Goal: Transaction & Acquisition: Subscribe to service/newsletter

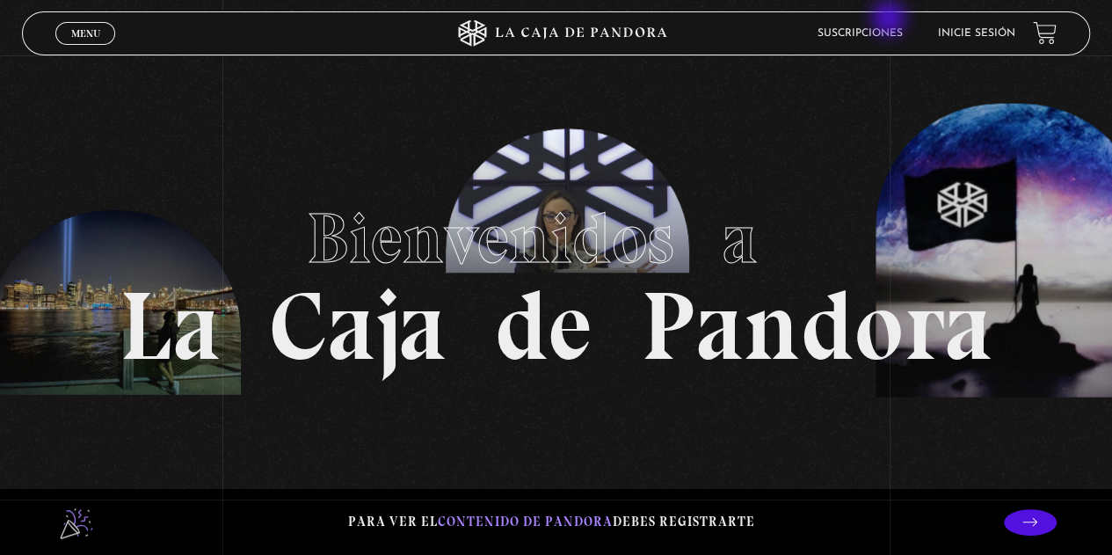
click at [888, 23] on li "Suscripciones" at bounding box center [859, 32] width 85 height 27
click at [874, 40] on li "Suscripciones" at bounding box center [859, 32] width 85 height 27
click at [882, 33] on link "Suscripciones" at bounding box center [859, 33] width 85 height 11
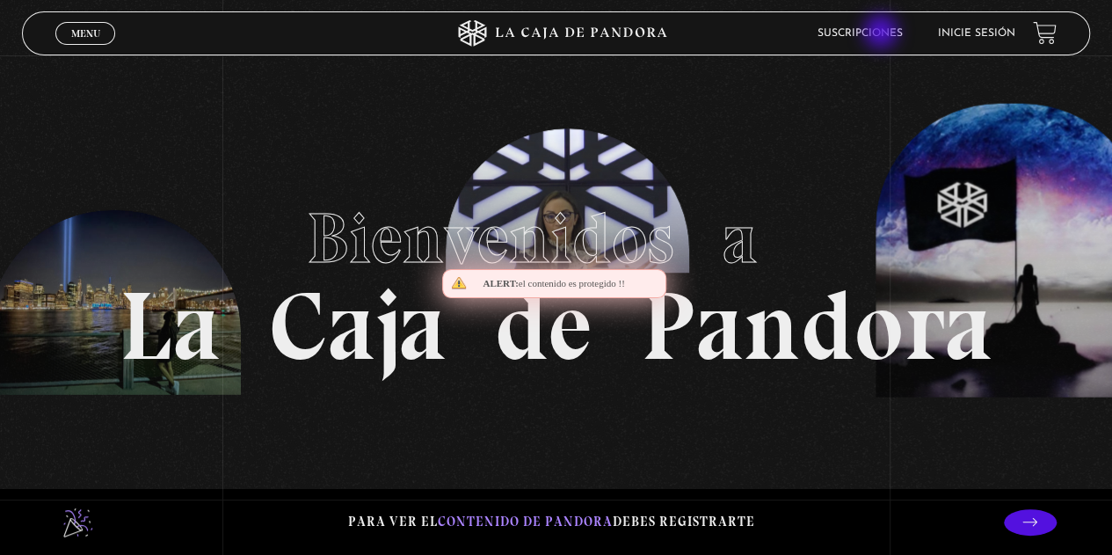
click at [882, 33] on link "Suscripciones" at bounding box center [859, 33] width 85 height 11
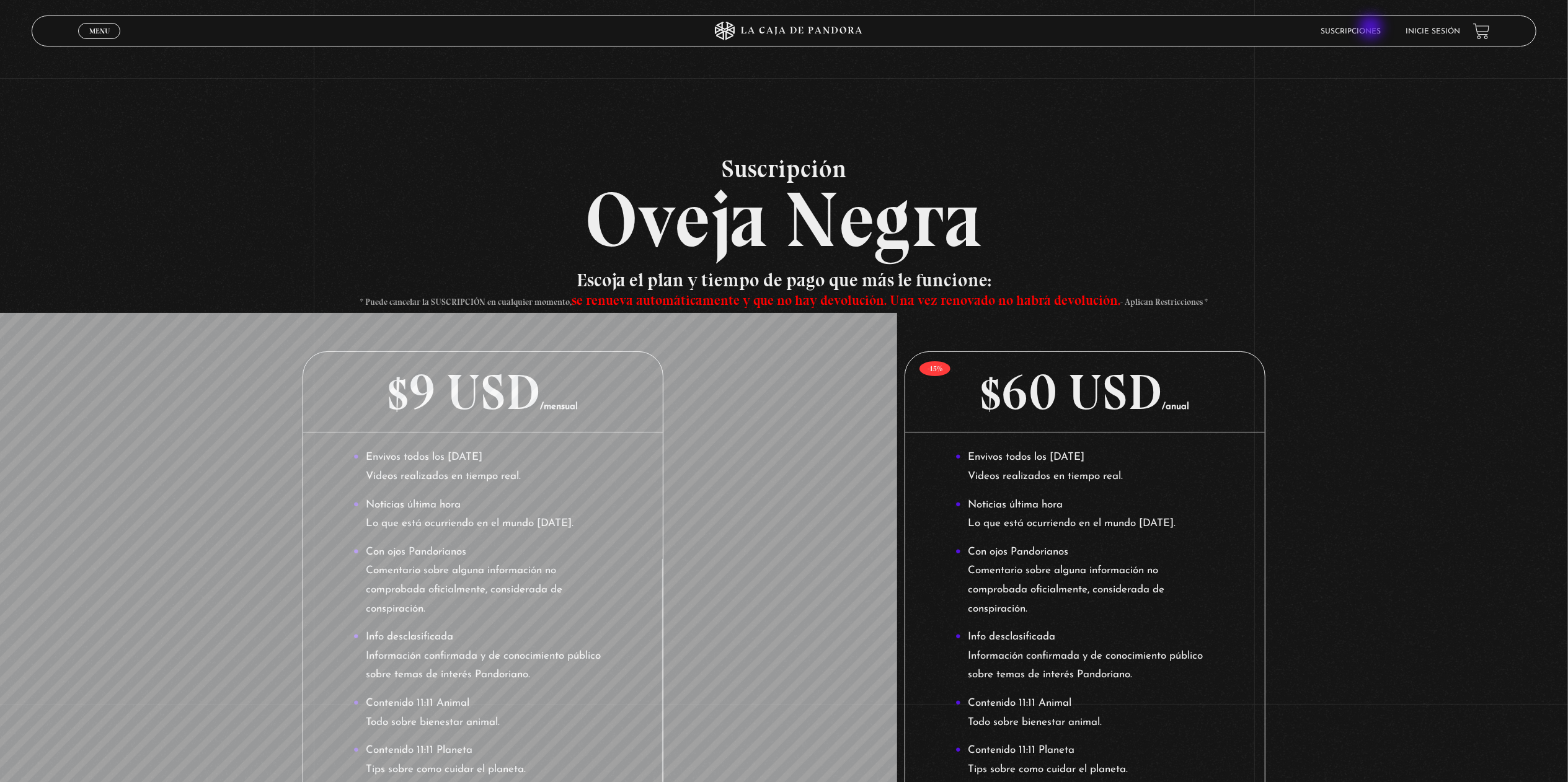
click at [784, 28] on link "Suscripciones" at bounding box center [1351, 32] width 60 height 8
click at [102, 36] on link "Menu Cerrar" at bounding box center [99, 31] width 42 height 16
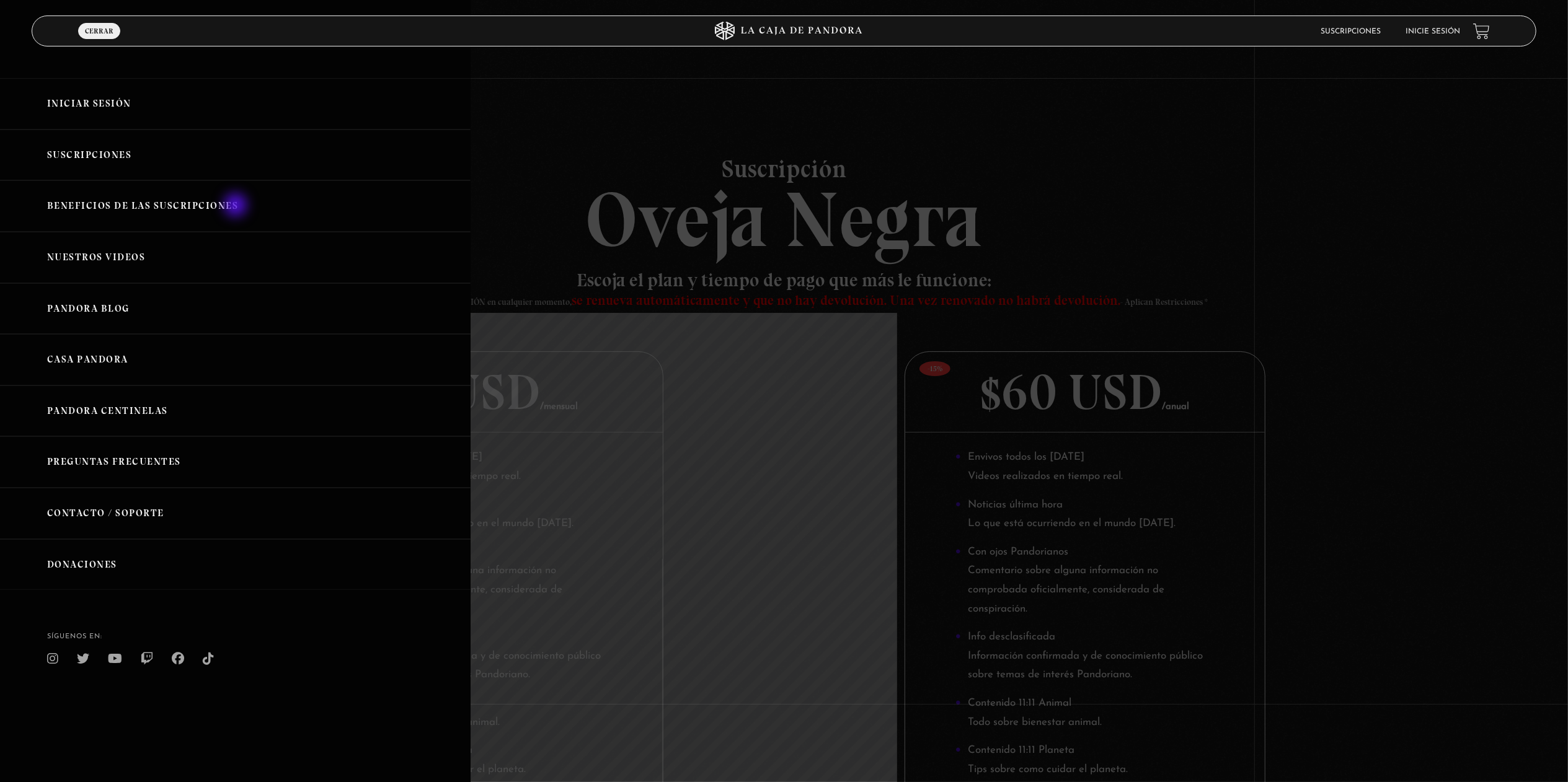
click at [231, 207] on link "Beneficios de las suscripciones" at bounding box center [235, 206] width 470 height 51
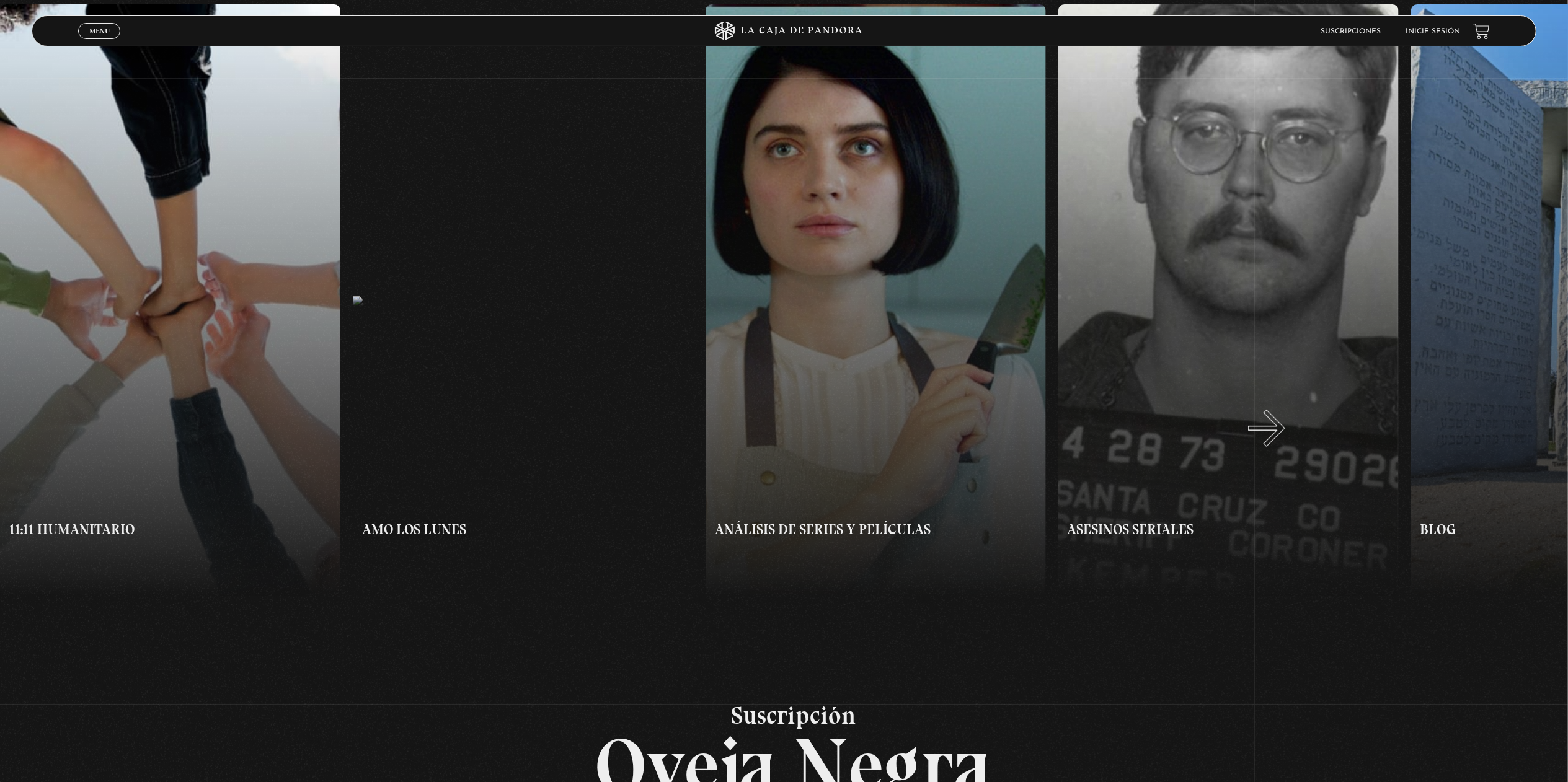
scroll to position [1282, 0]
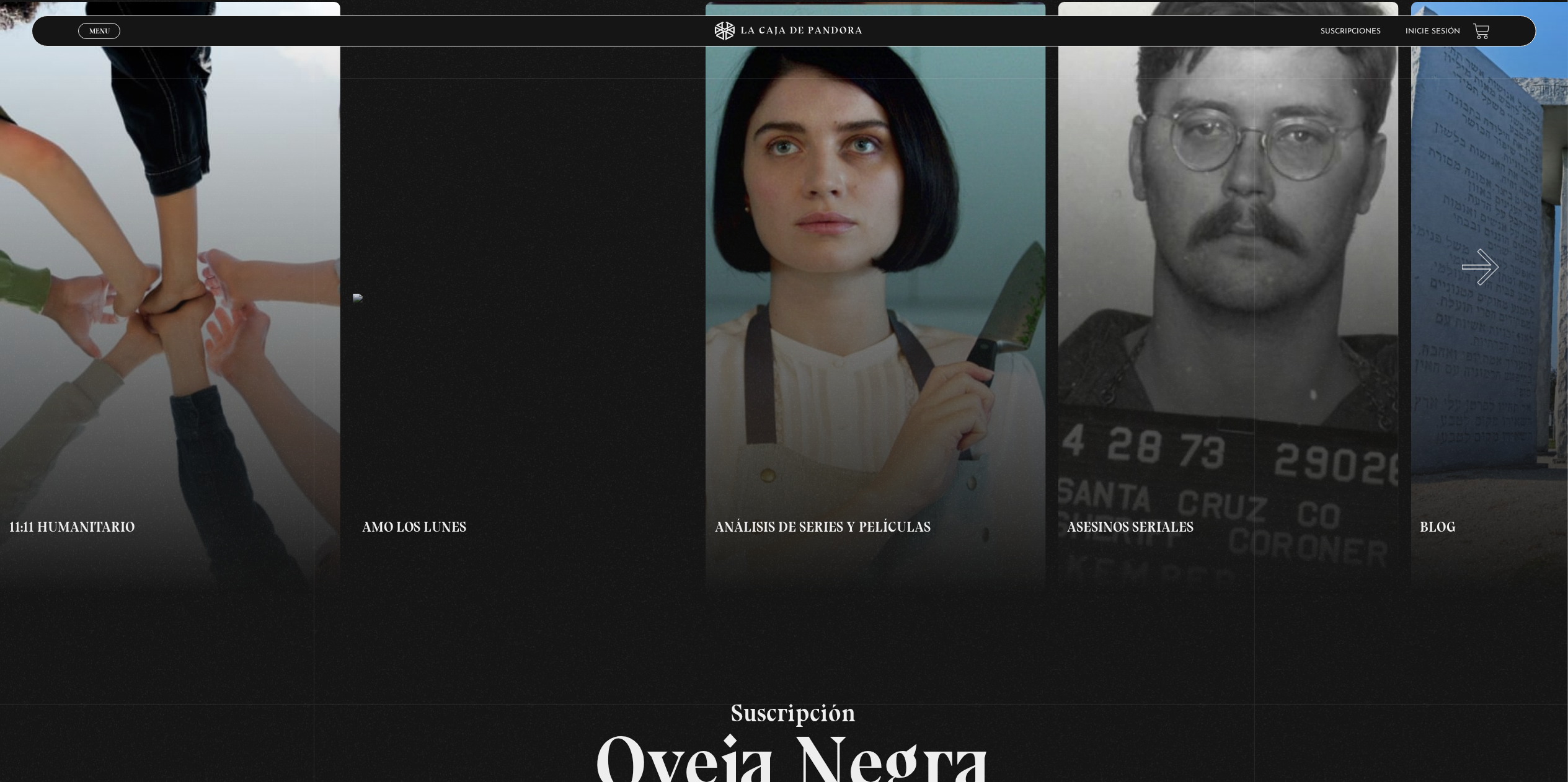
click at [1496, 279] on button "»" at bounding box center [1177, 298] width 784 height 593
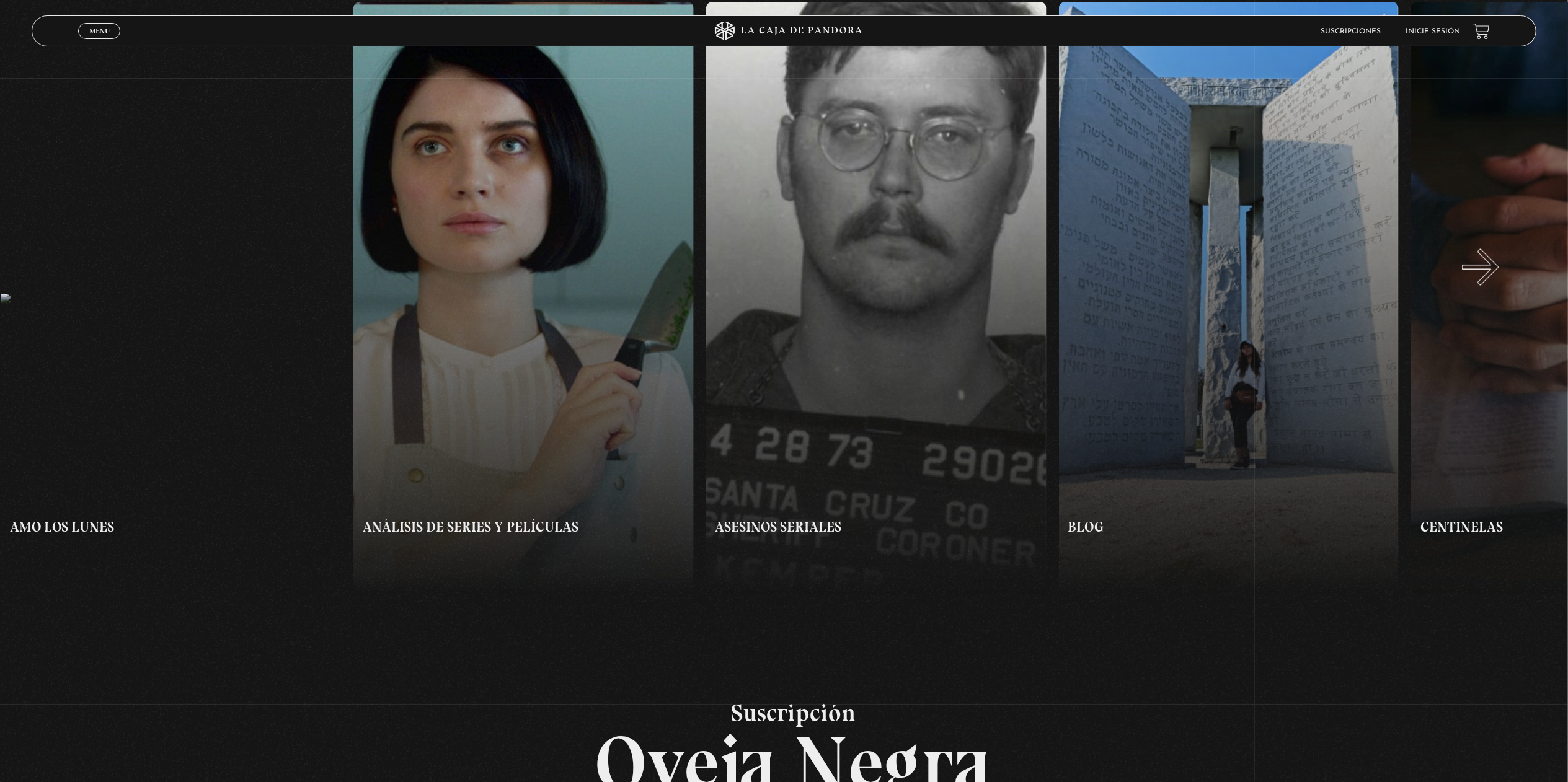
click at [1496, 279] on button "»" at bounding box center [1177, 298] width 784 height 593
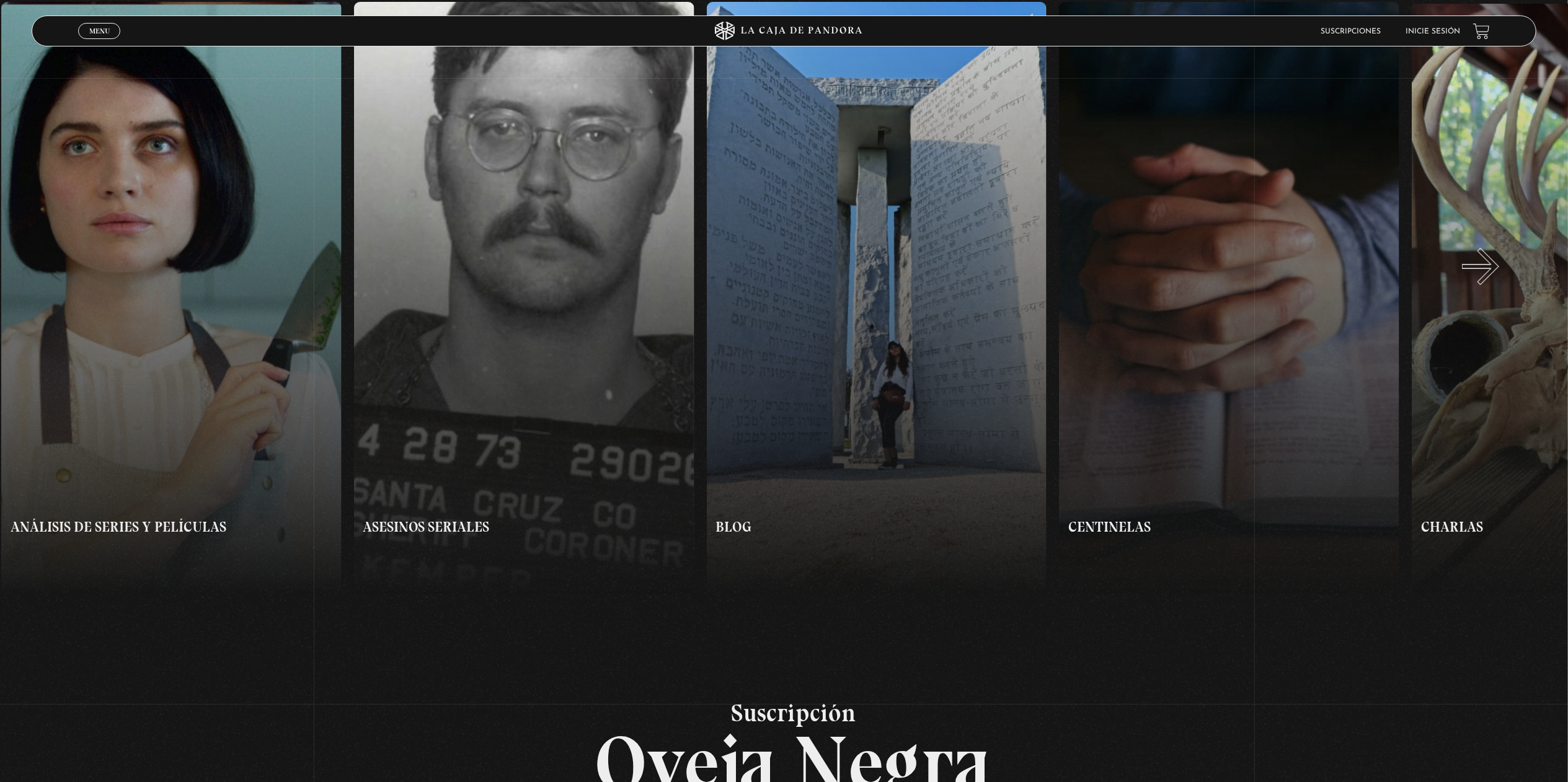
scroll to position [0, 705]
click at [1496, 279] on button "»" at bounding box center [1177, 298] width 784 height 593
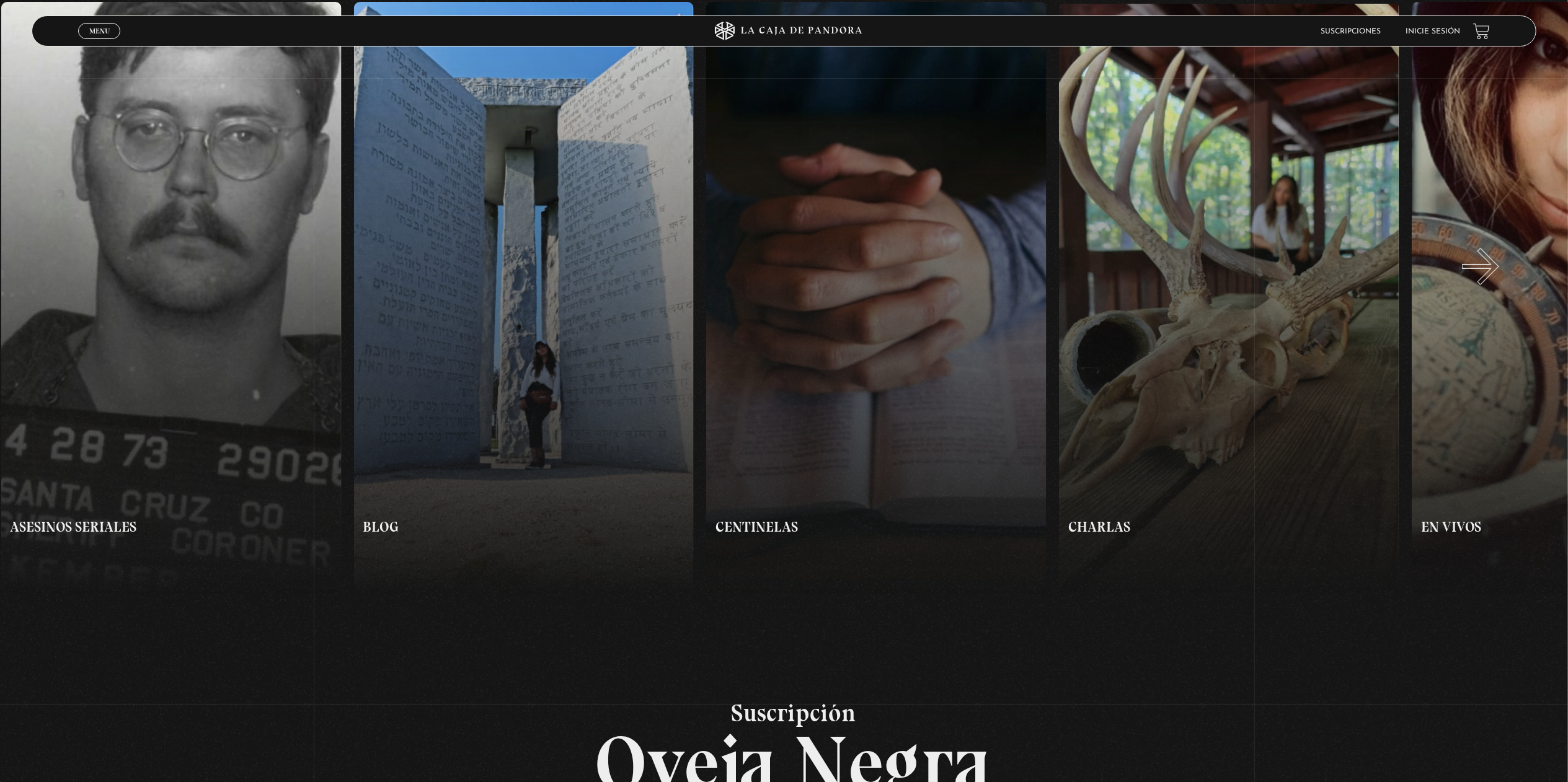
click at [1496, 279] on button "»" at bounding box center [1177, 298] width 784 height 593
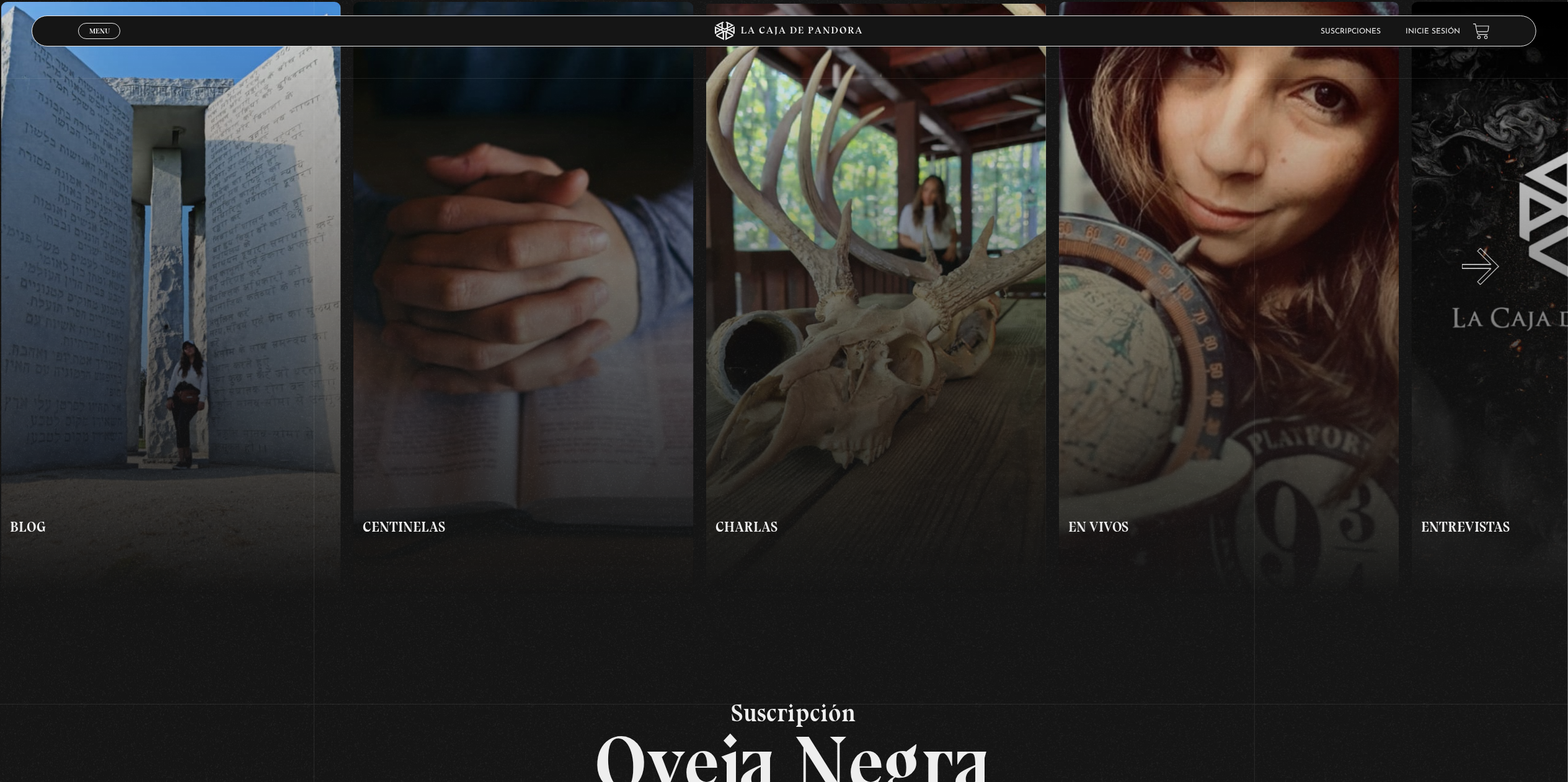
click at [1496, 279] on button "»" at bounding box center [1177, 298] width 784 height 593
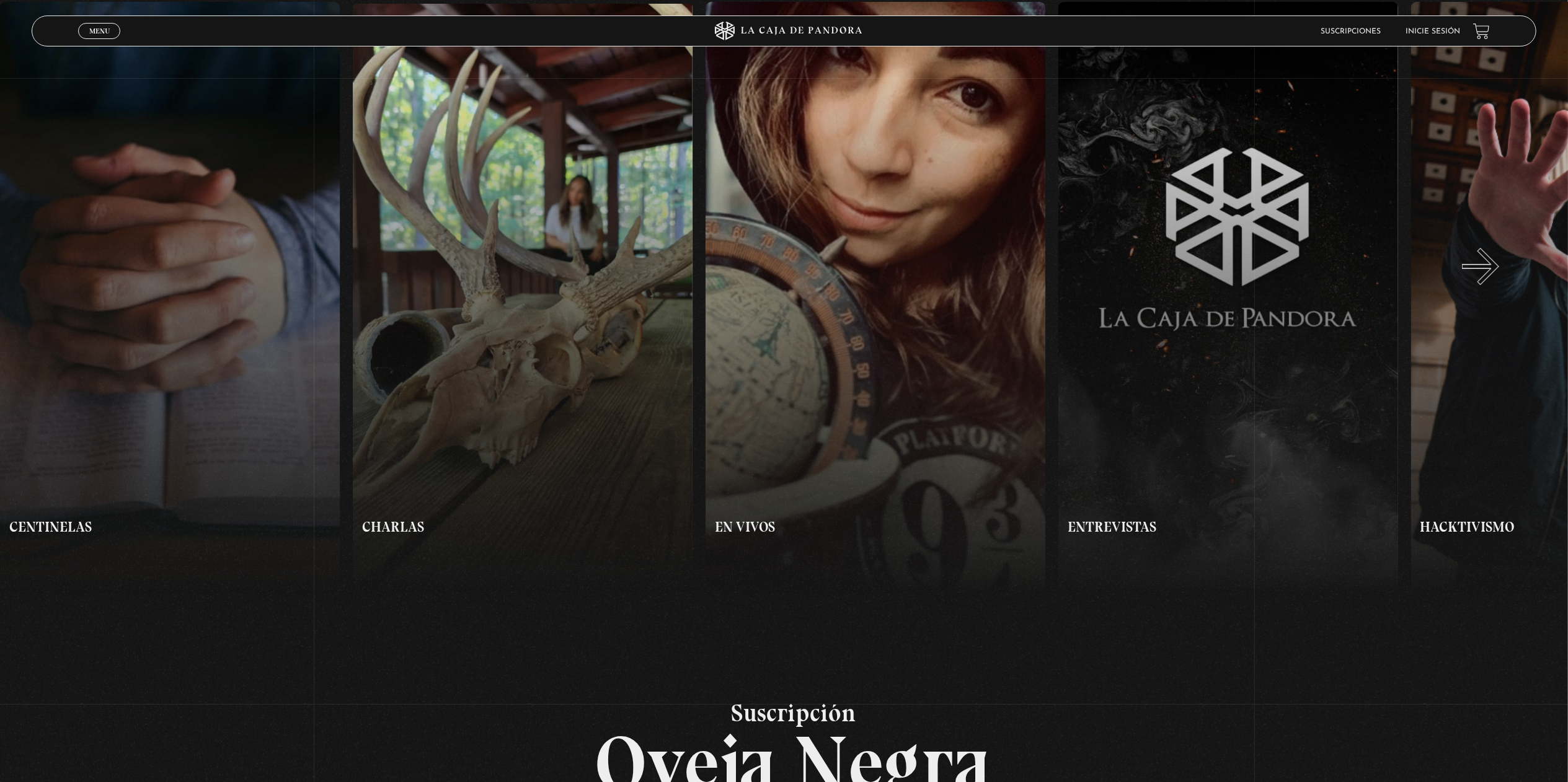
click at [1496, 279] on button "»" at bounding box center [1177, 298] width 784 height 593
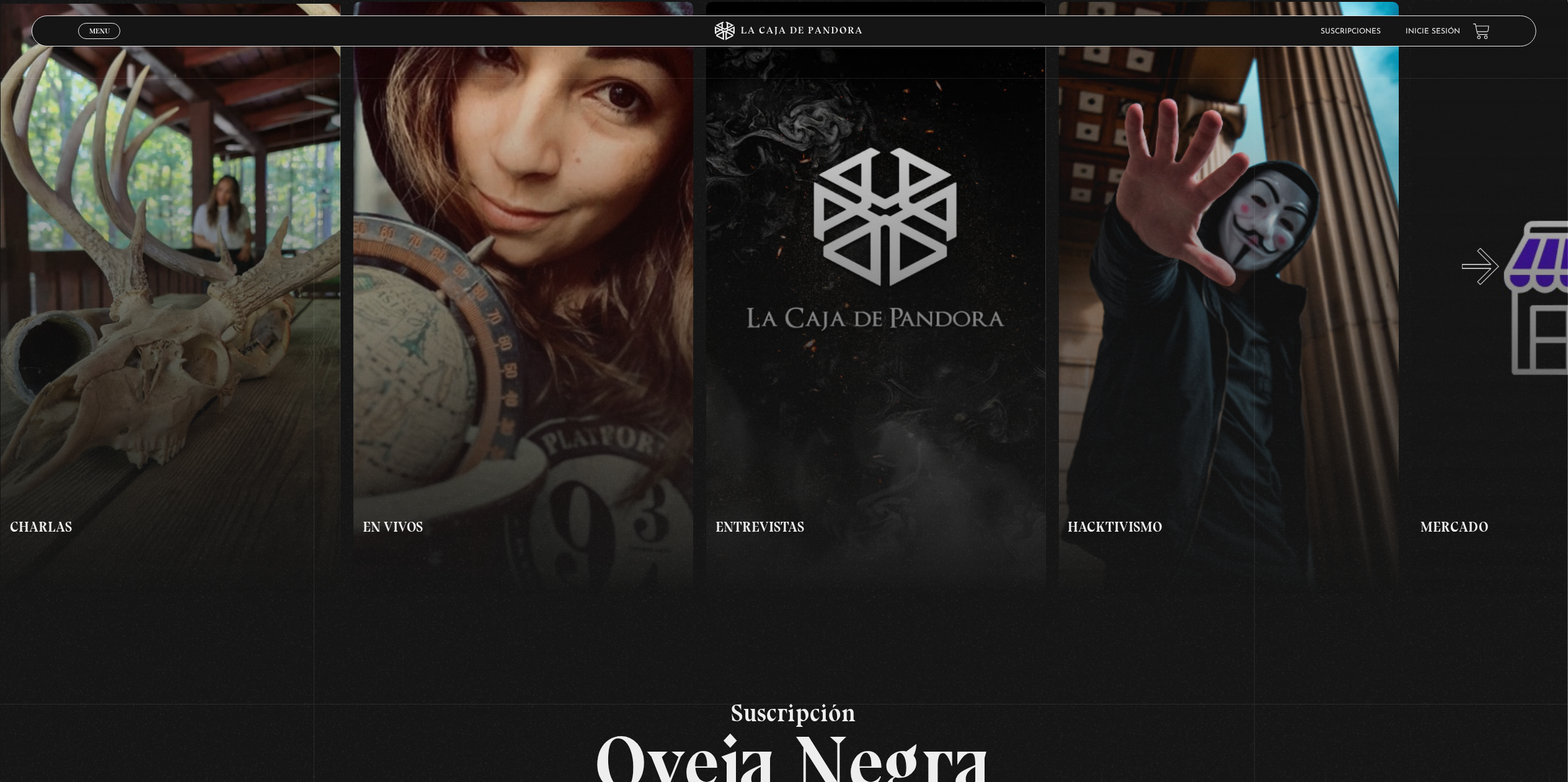
click at [1496, 279] on button "»" at bounding box center [1177, 298] width 784 height 593
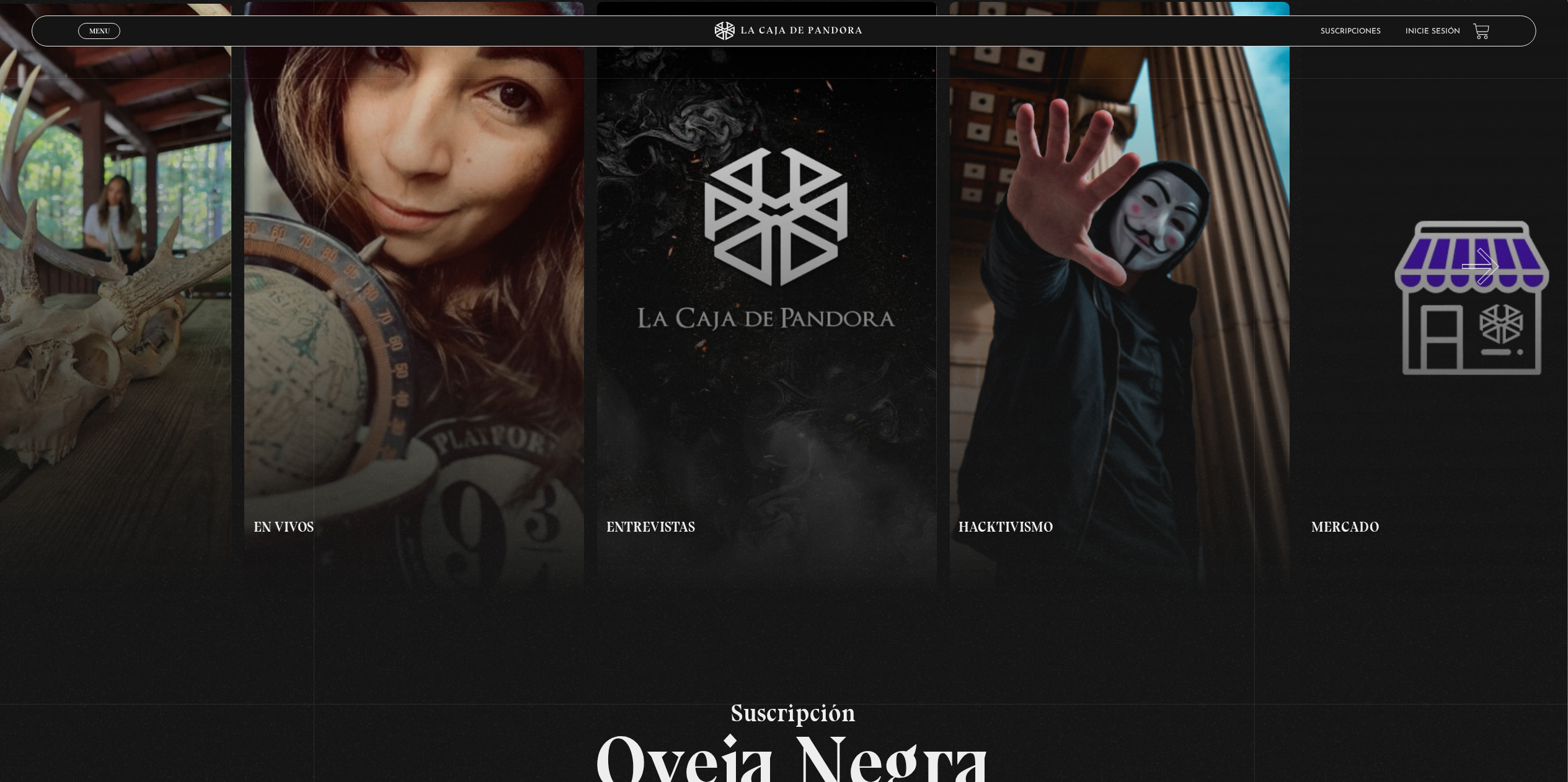
click at [1496, 279] on button "»" at bounding box center [1177, 298] width 784 height 593
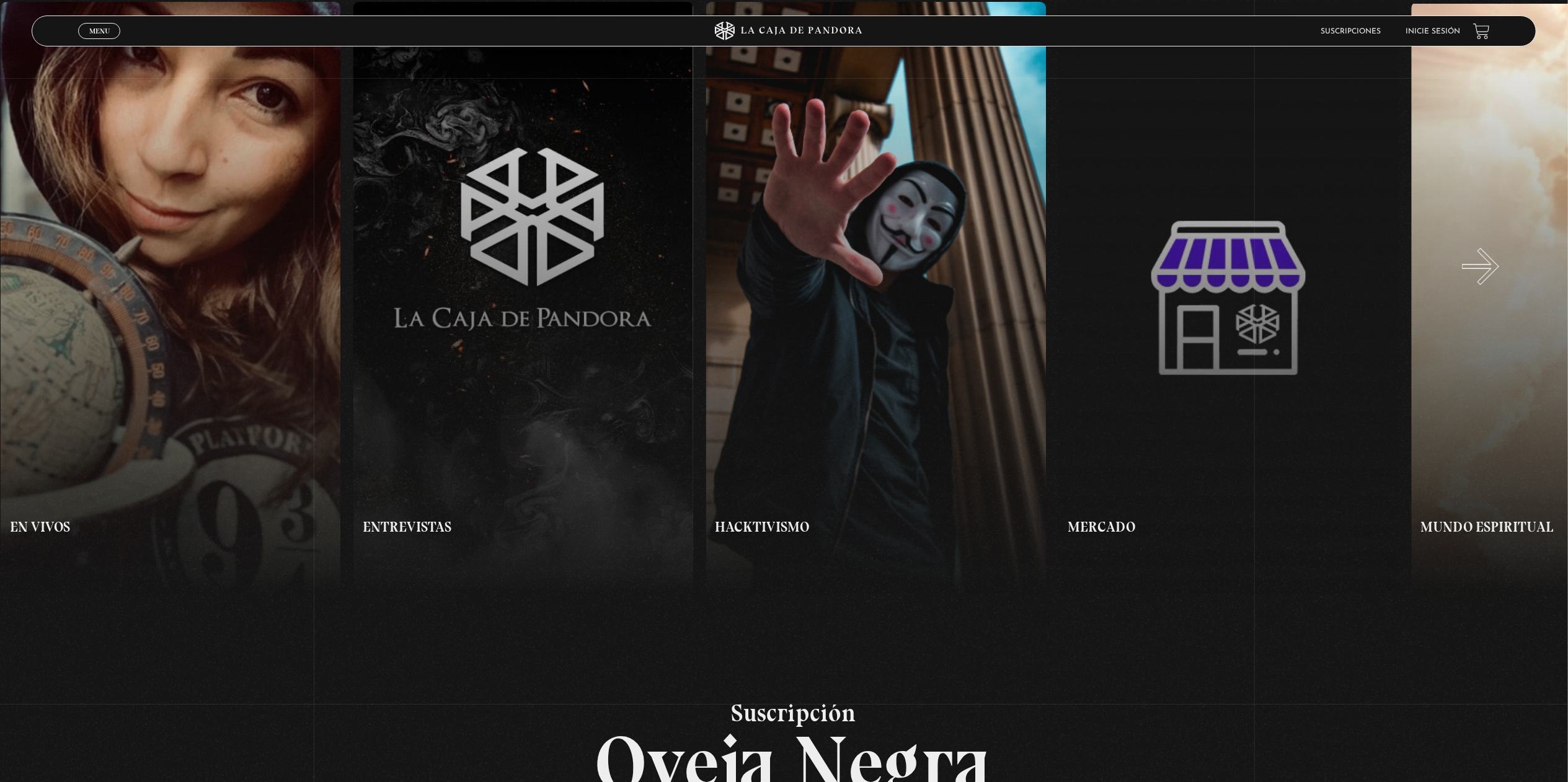
click at [1496, 279] on button "»" at bounding box center [1177, 298] width 784 height 593
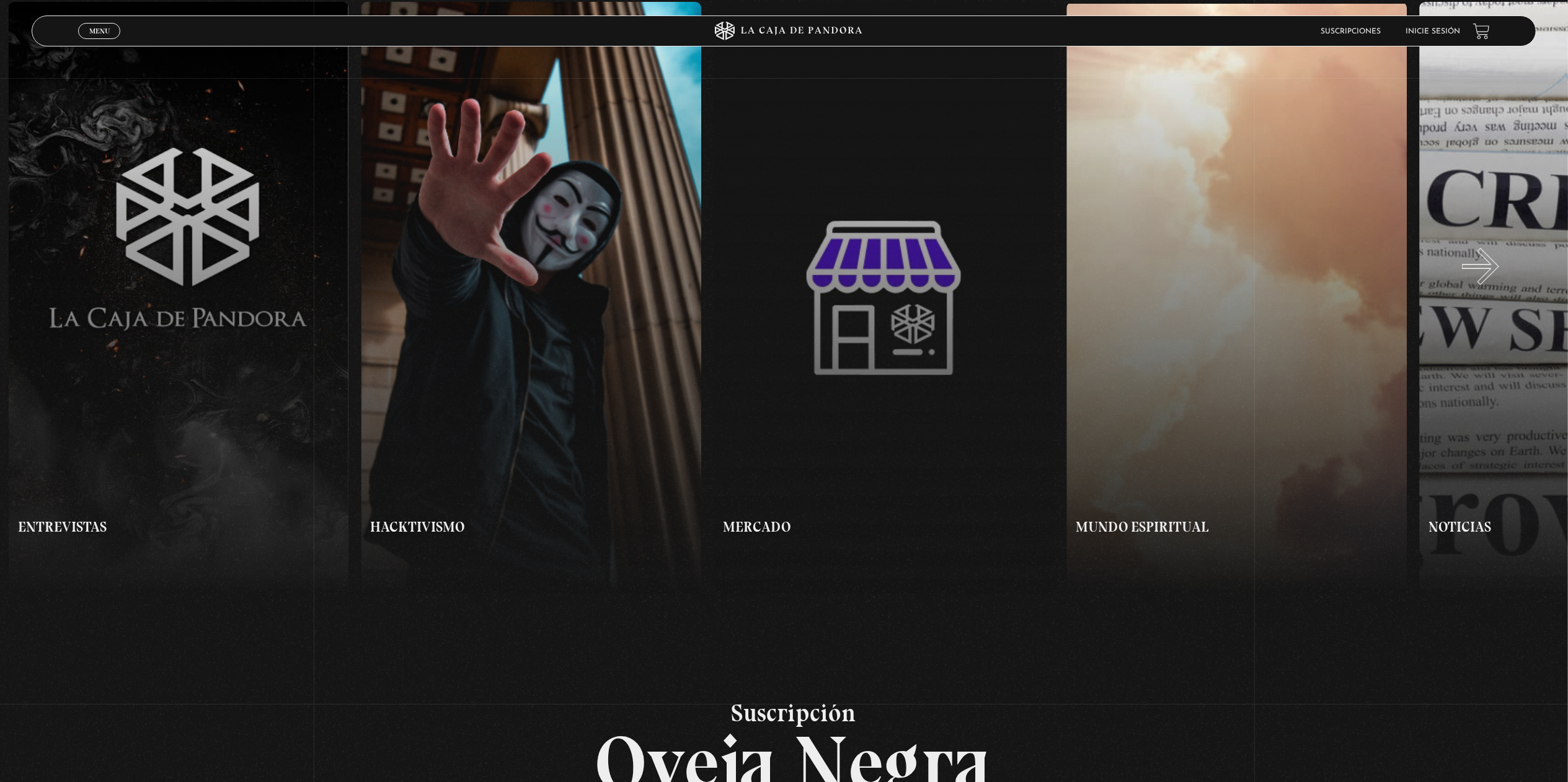
click at [1496, 279] on button "»" at bounding box center [1177, 298] width 784 height 593
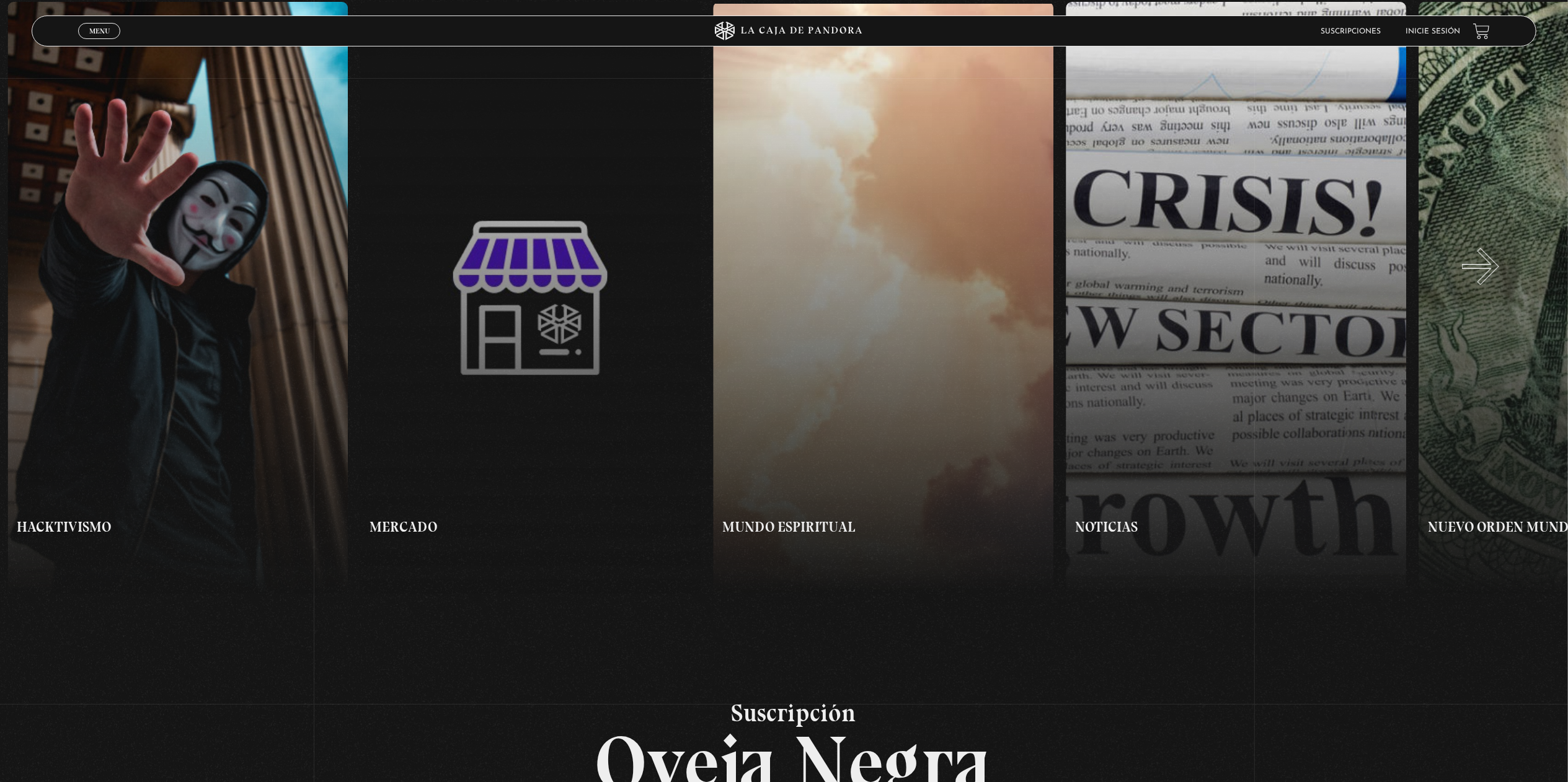
click at [1496, 279] on button "»" at bounding box center [1177, 298] width 784 height 593
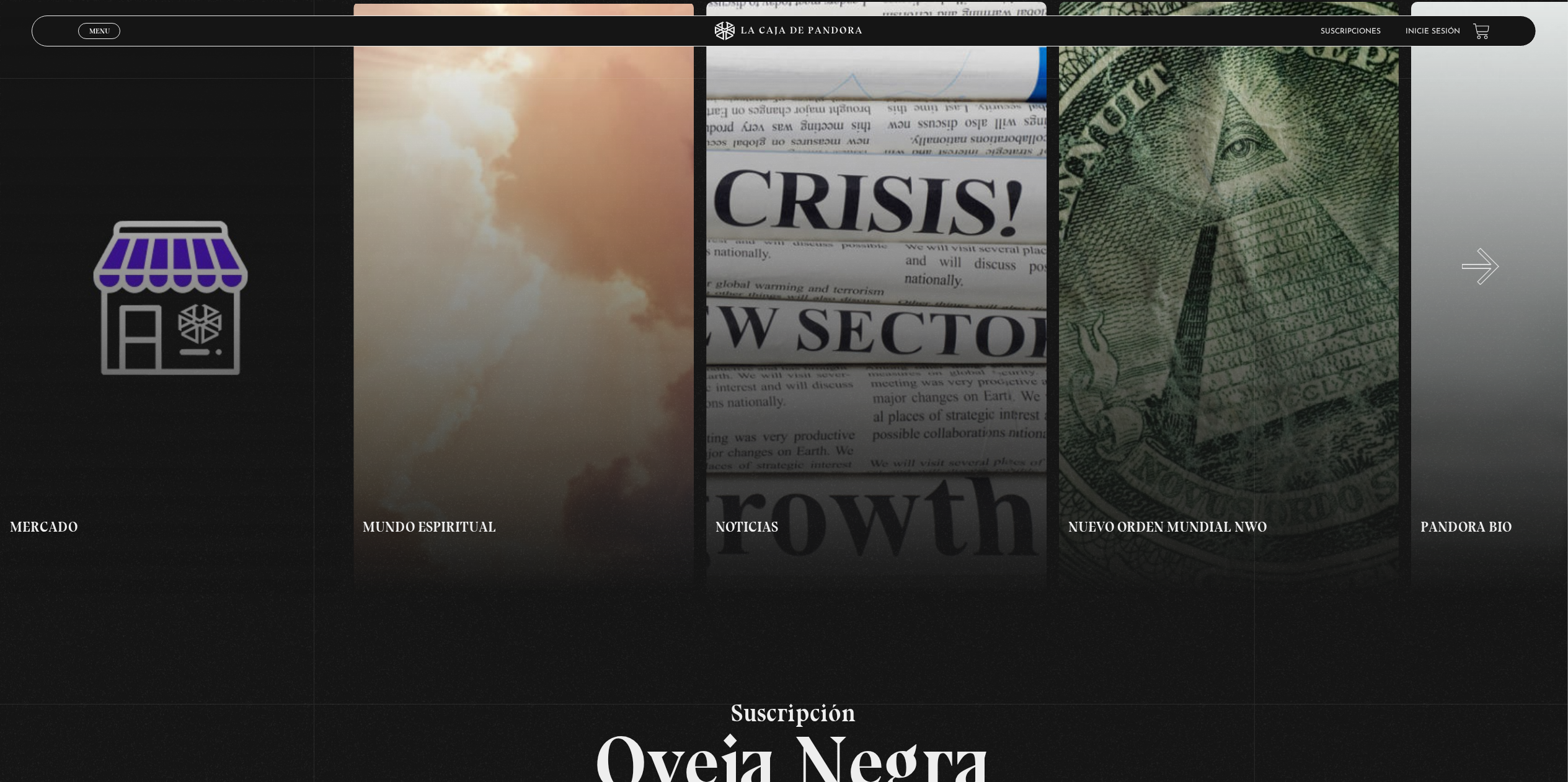
click at [1496, 279] on button "»" at bounding box center [1177, 298] width 784 height 593
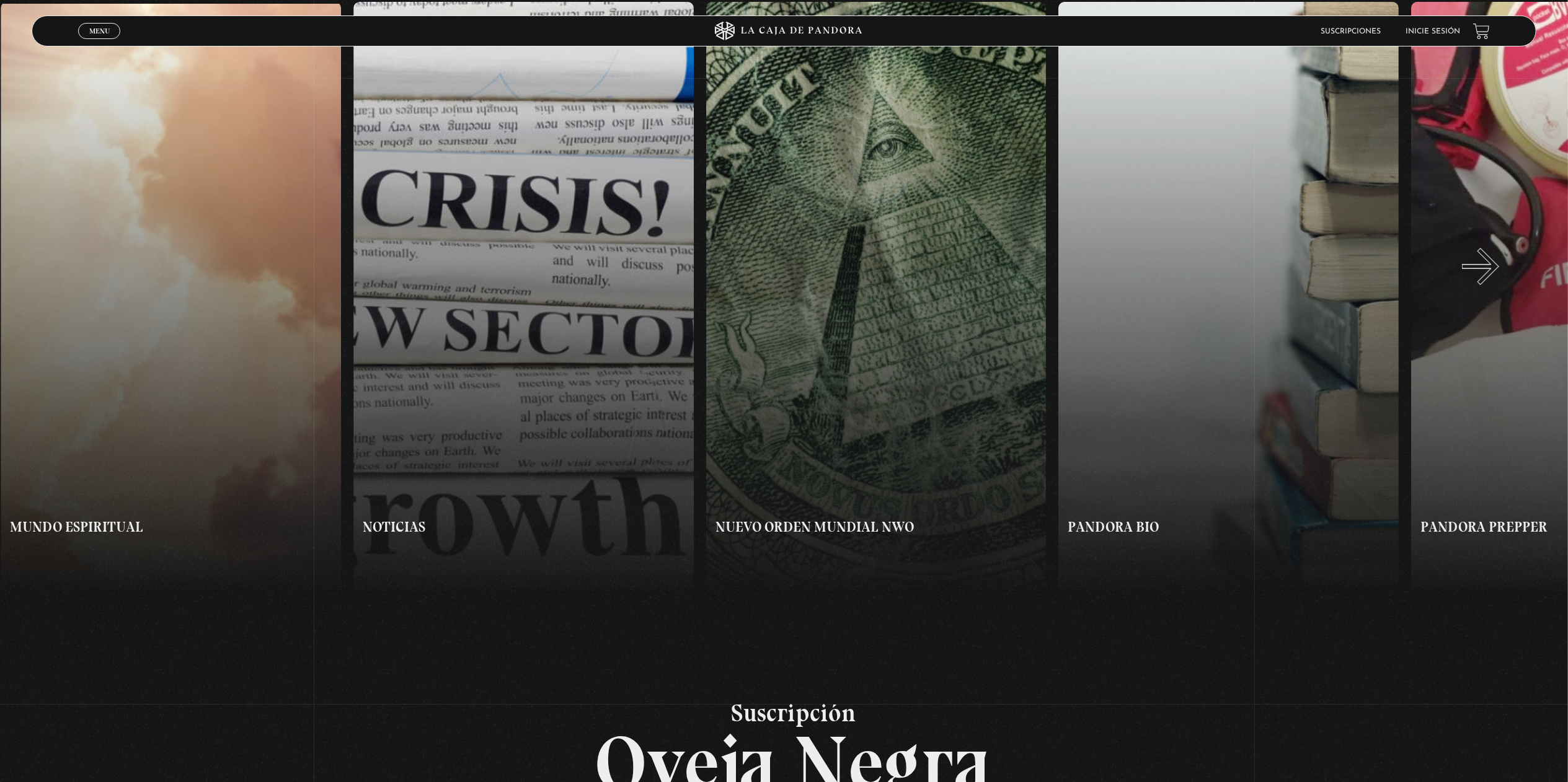
click at [1496, 279] on button "»" at bounding box center [1177, 298] width 784 height 593
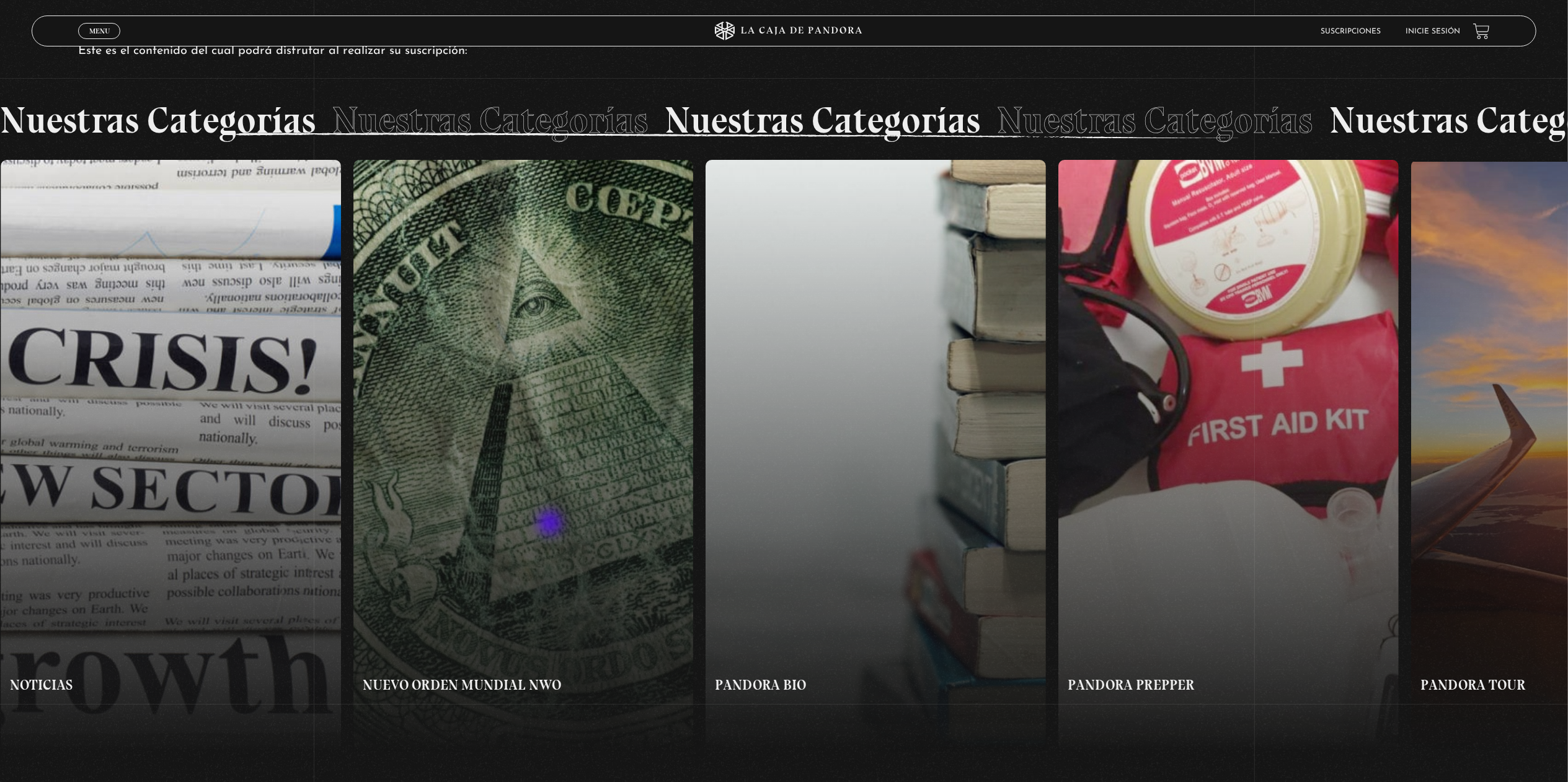
scroll to position [1079, 0]
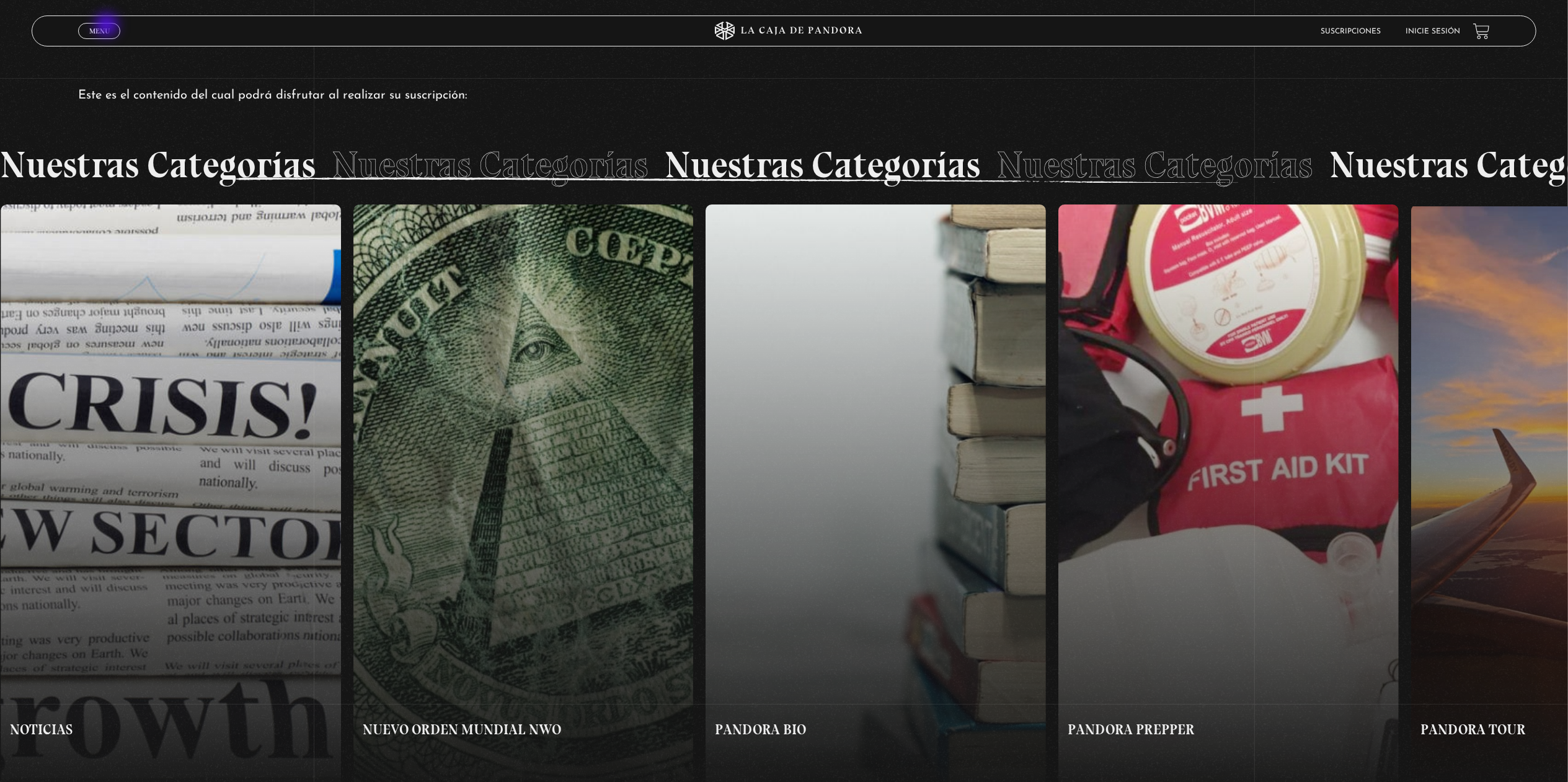
click at [108, 28] on span "Menu" at bounding box center [99, 31] width 20 height 8
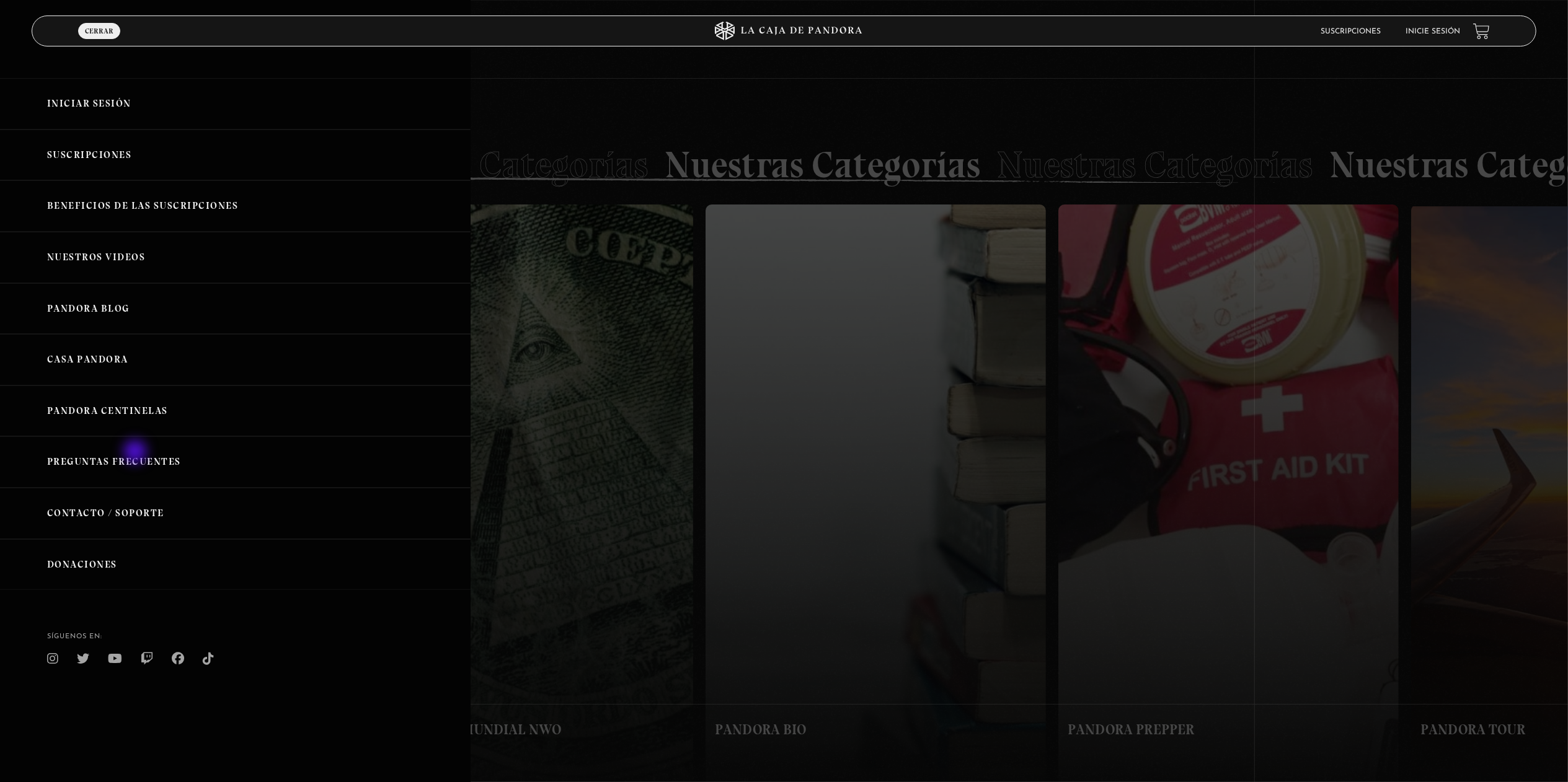
click at [136, 453] on link "Preguntas Frecuentes" at bounding box center [235, 462] width 470 height 51
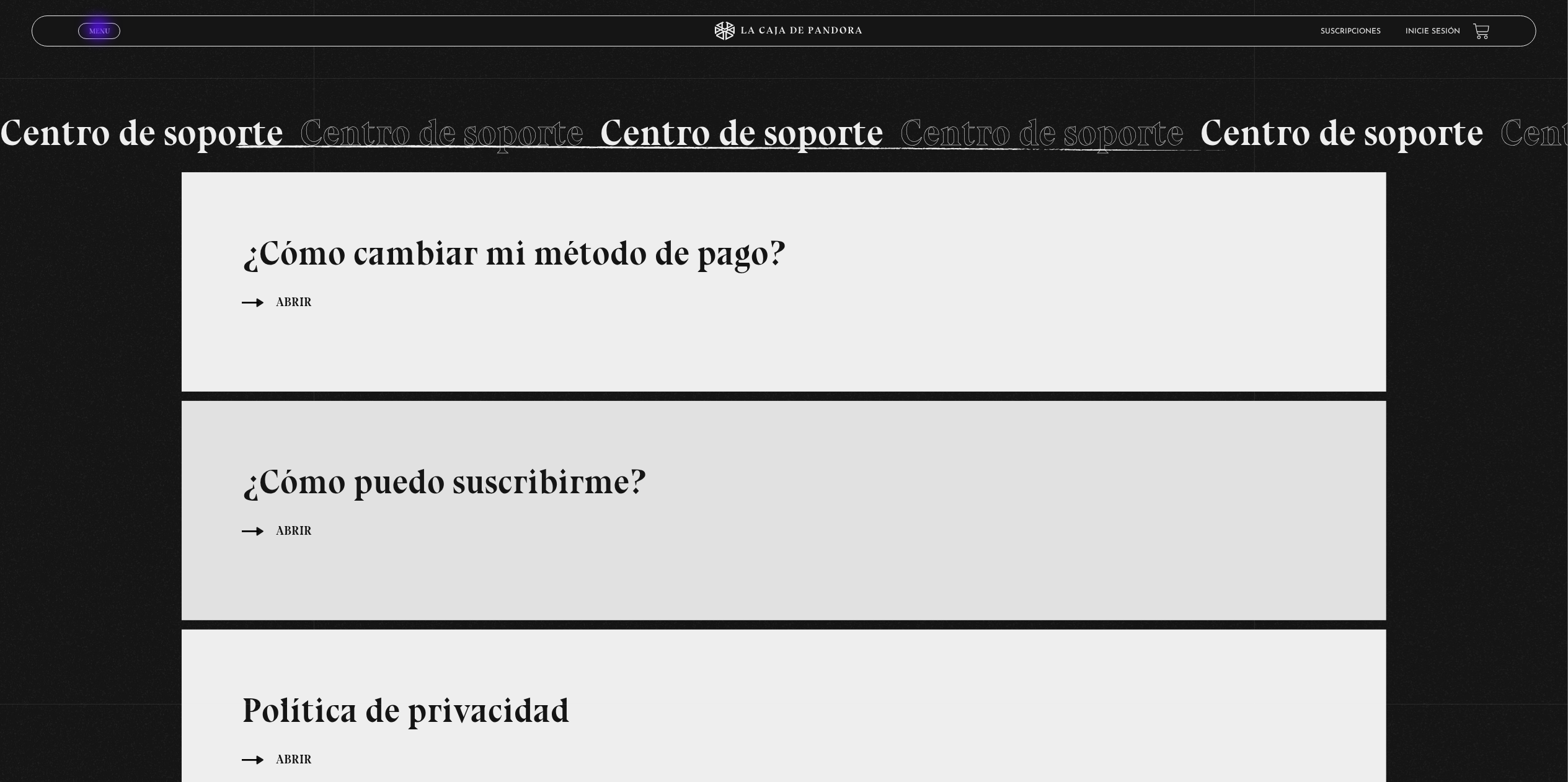
click at [100, 30] on span "Menu" at bounding box center [99, 31] width 20 height 8
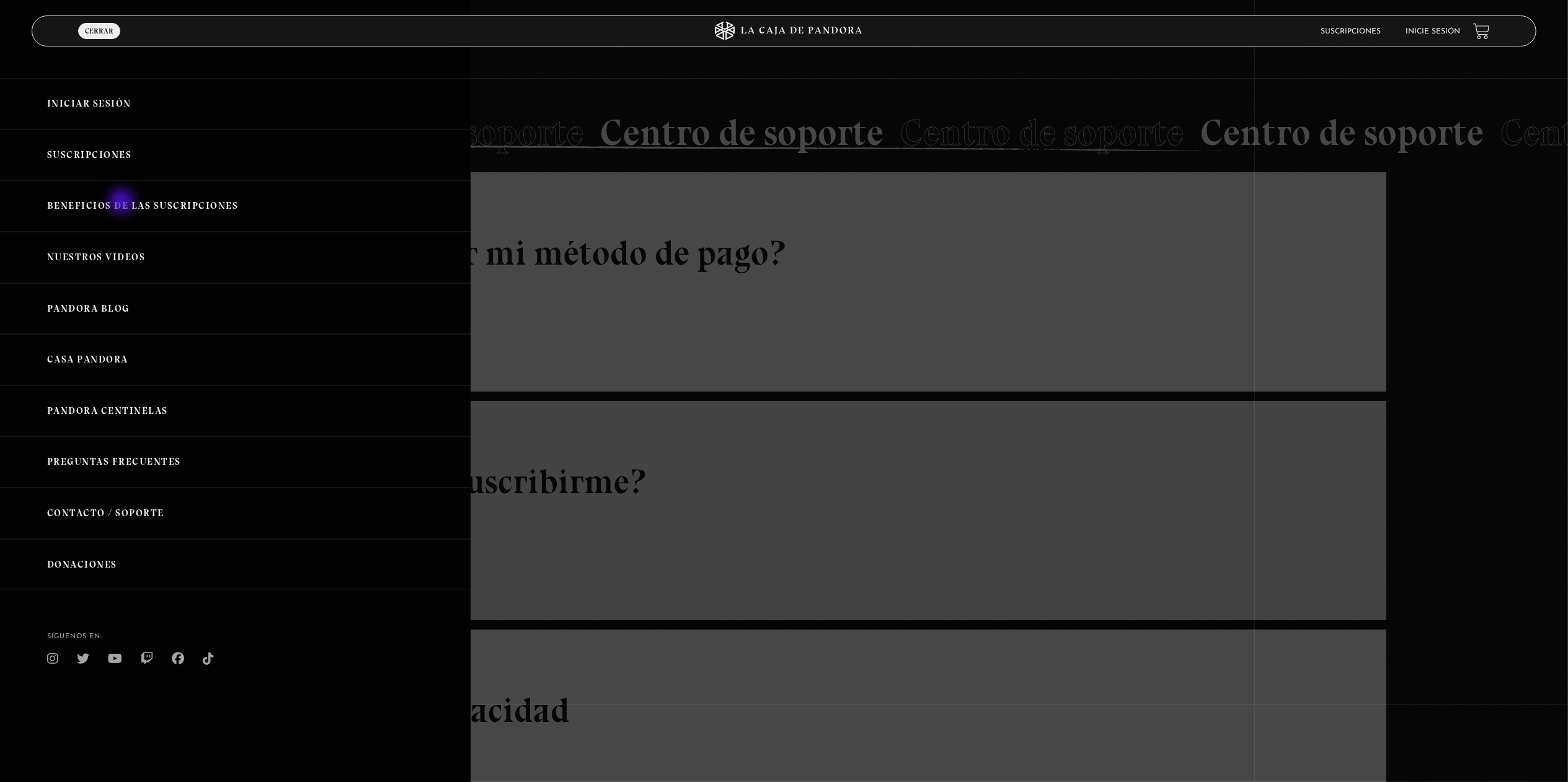
click at [123, 202] on link "Beneficios de las suscripciones" at bounding box center [235, 206] width 470 height 51
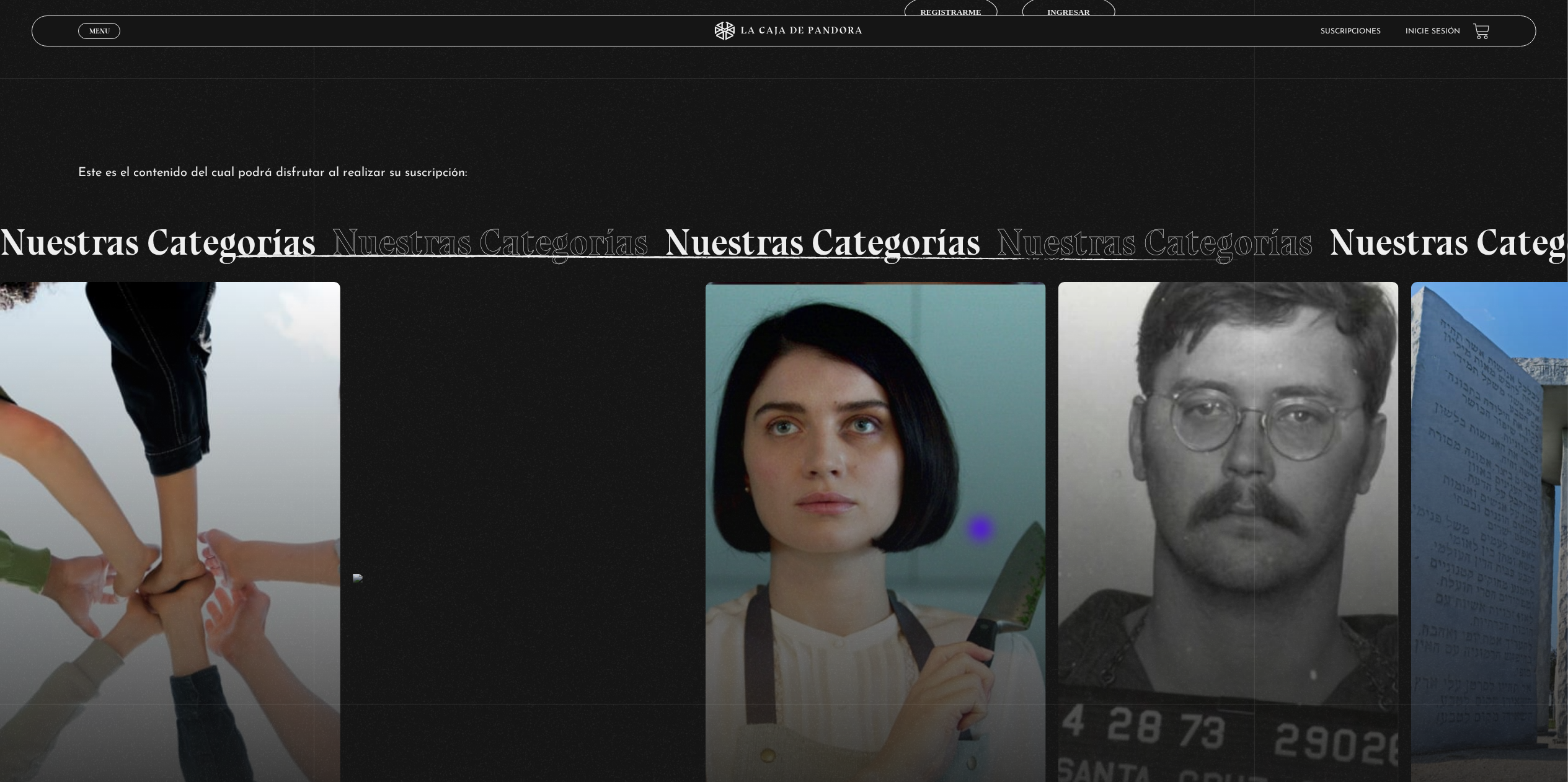
scroll to position [999, 0]
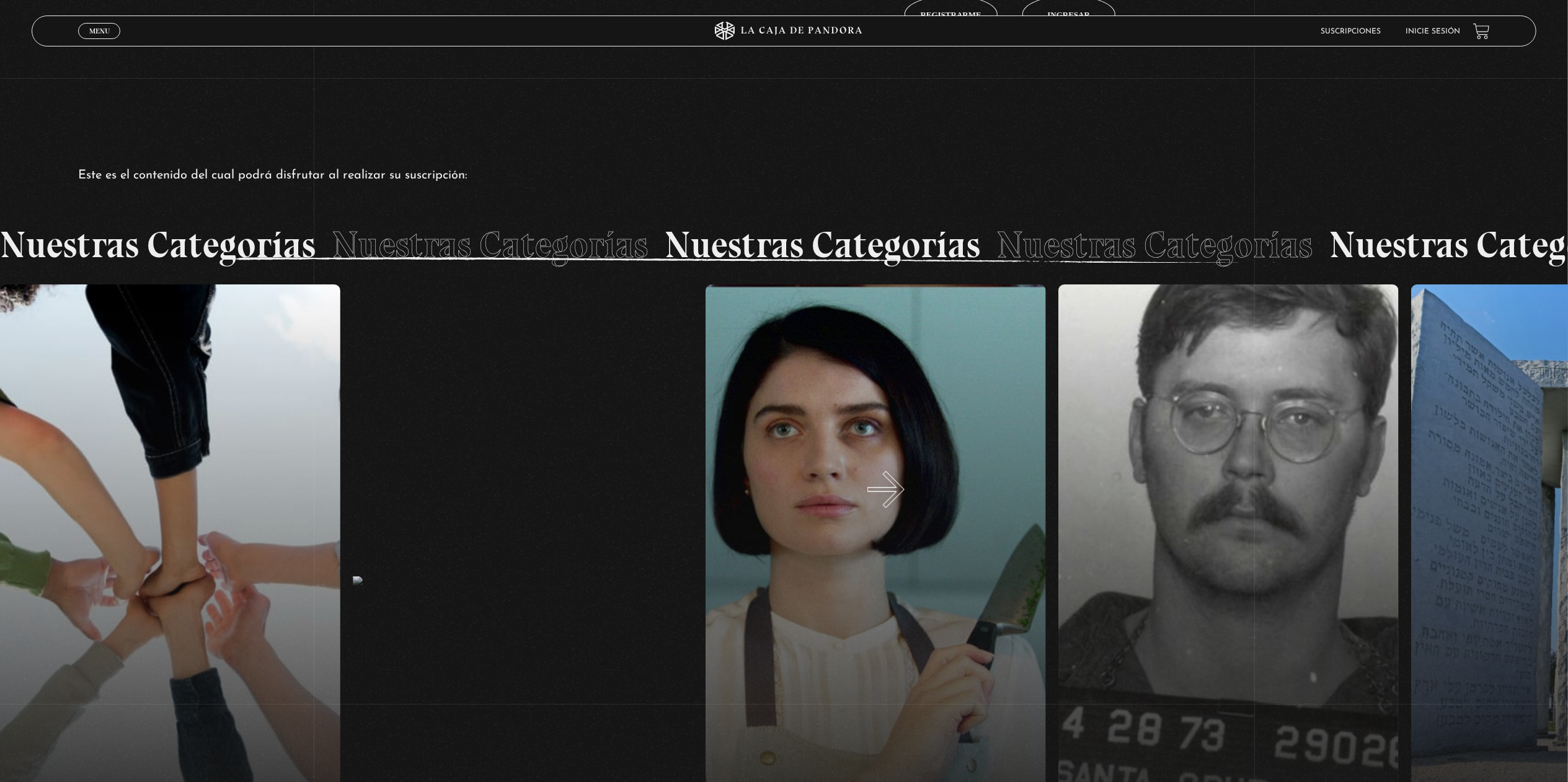
click at [901, 502] on button "»" at bounding box center [1177, 580] width 784 height 593
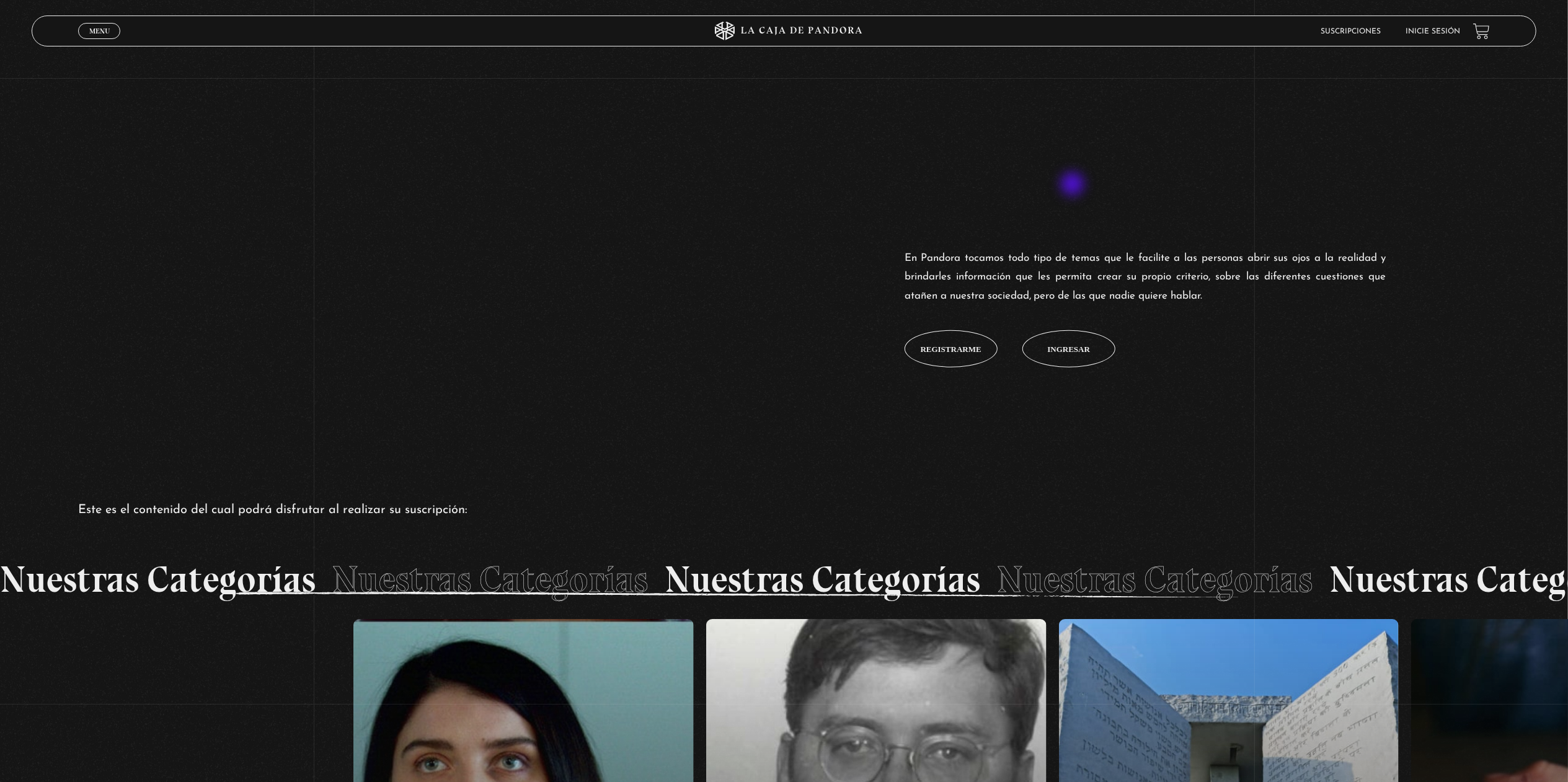
scroll to position [0, 353]
click at [973, 346] on span "Registrarme" at bounding box center [951, 349] width 61 height 8
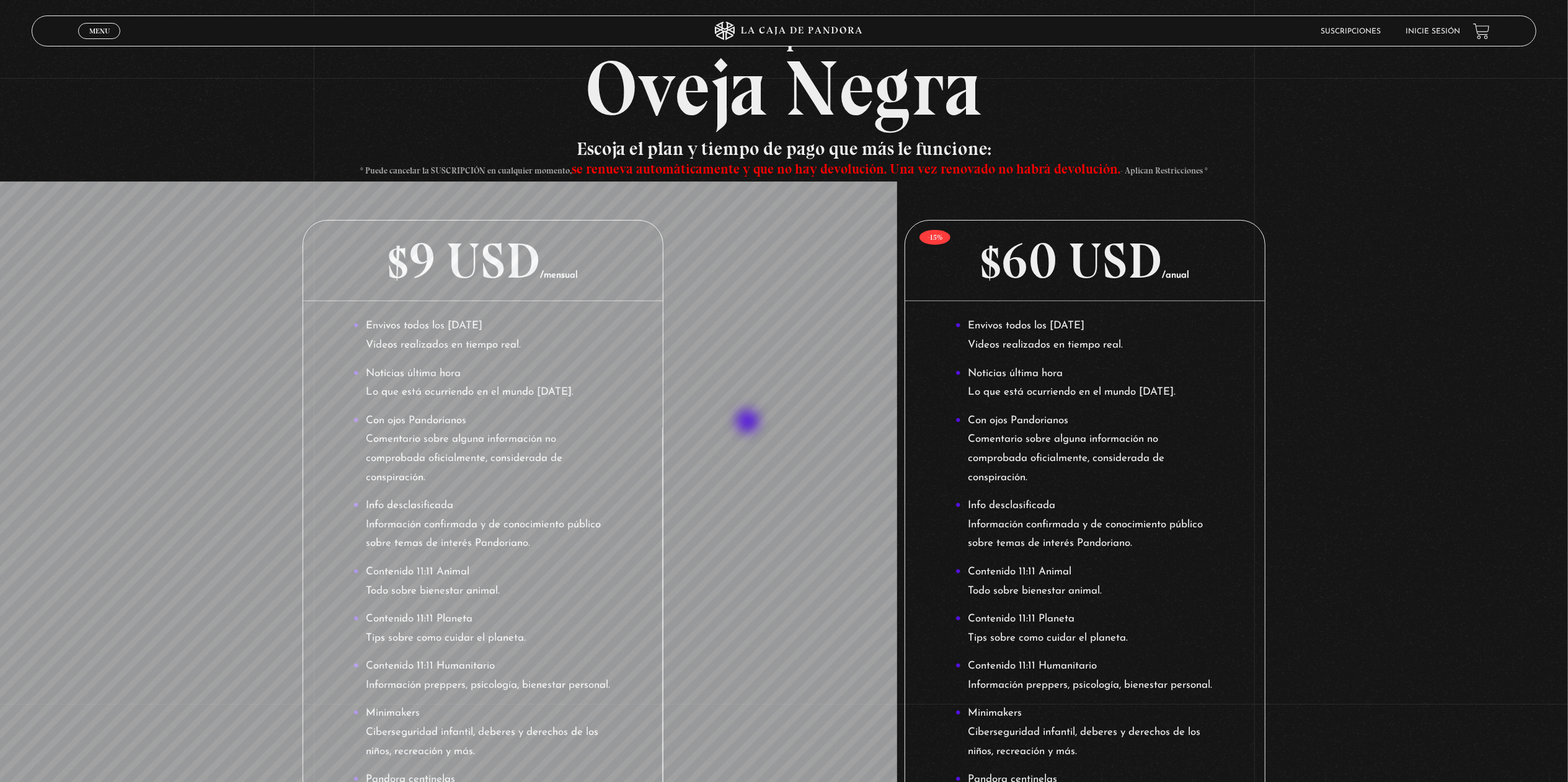
scroll to position [124, 0]
